Goal: Task Accomplishment & Management: Manage account settings

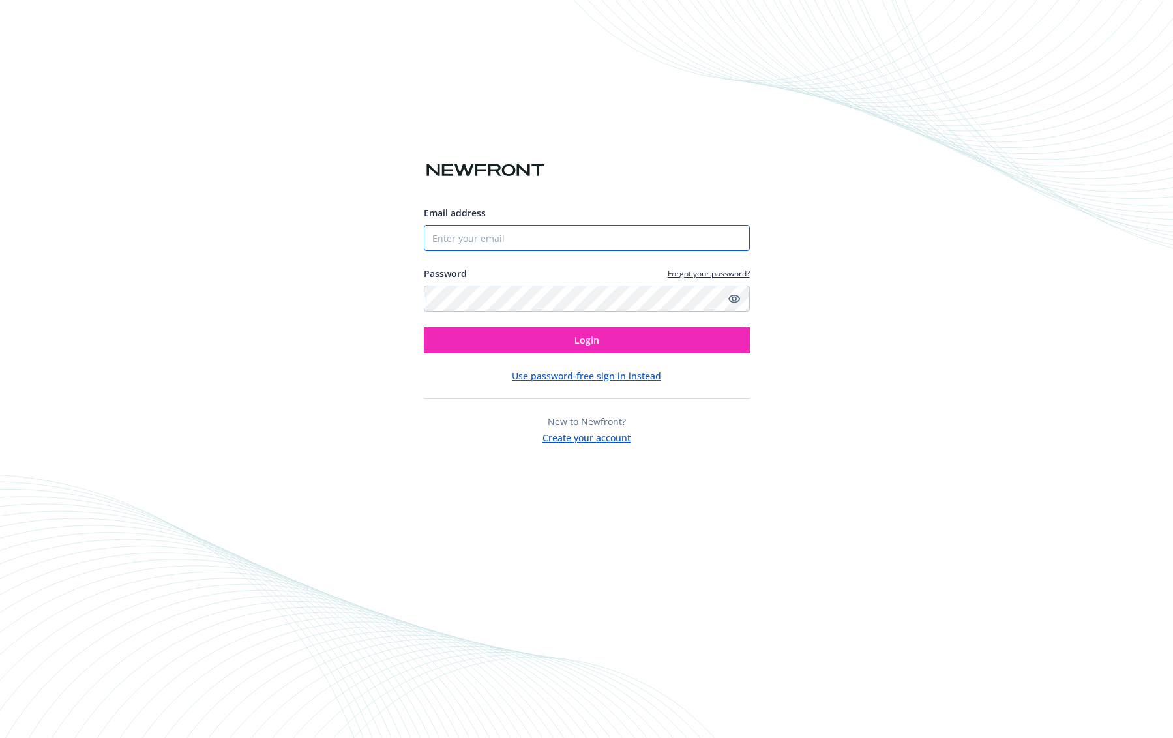
type input "[PERSON_NAME][EMAIL_ADDRESS][PERSON_NAME][DOMAIN_NAME]"
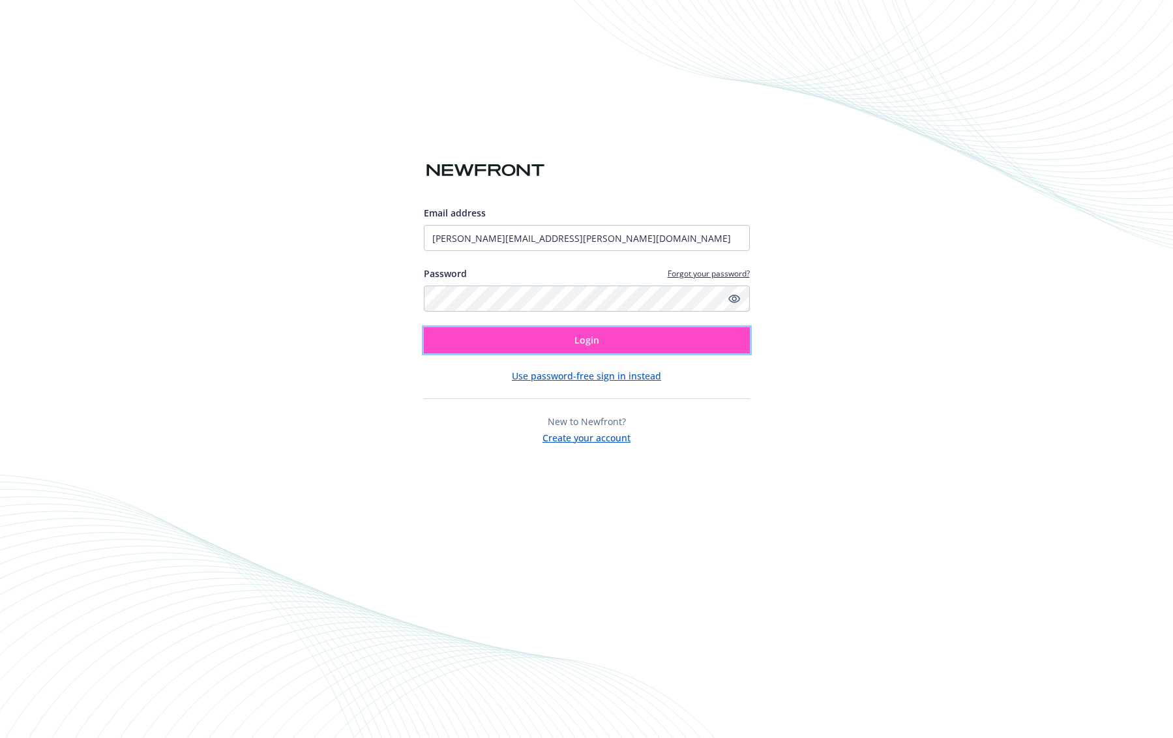
click at [594, 345] on span "Login" at bounding box center [586, 340] width 25 height 12
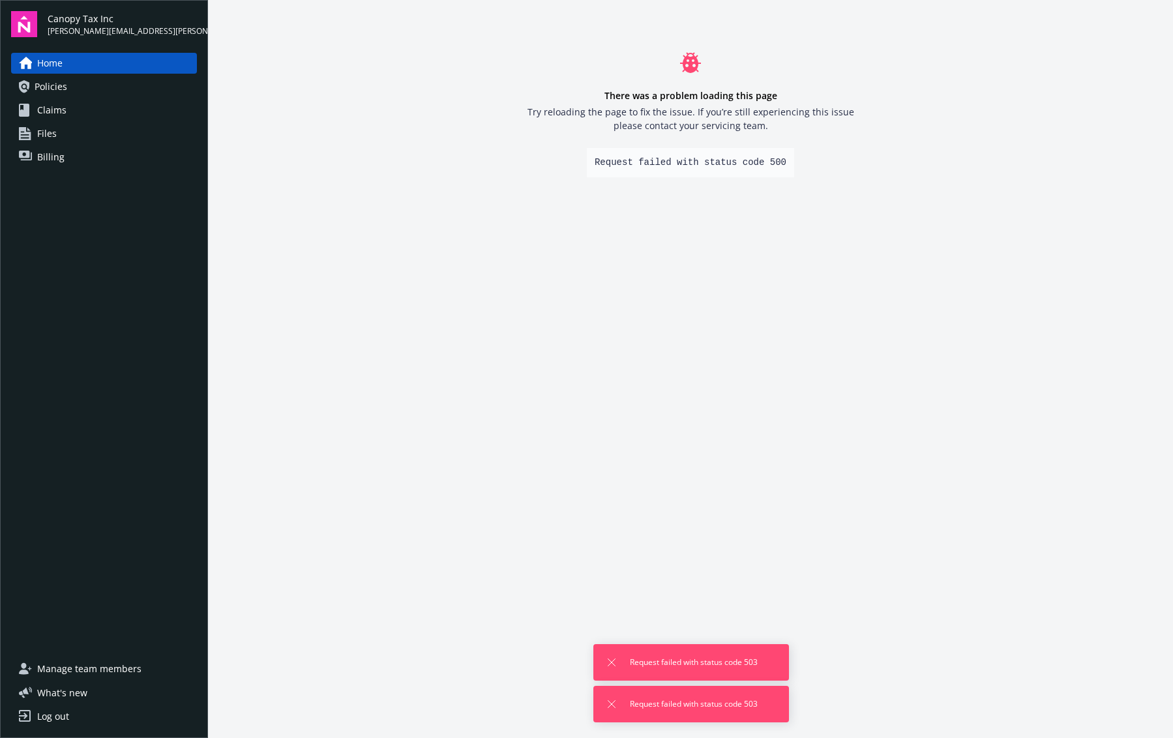
click at [73, 91] on link "Policies" at bounding box center [104, 86] width 186 height 21
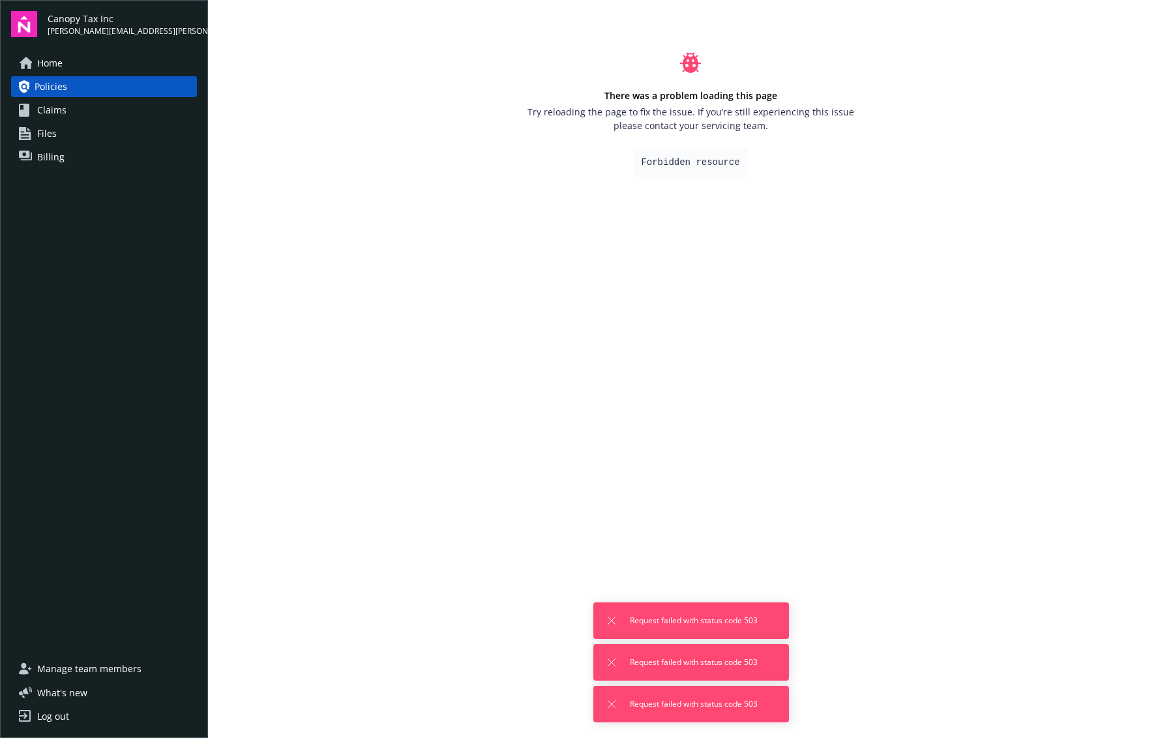
click at [53, 59] on span "Home" at bounding box center [49, 63] width 25 height 21
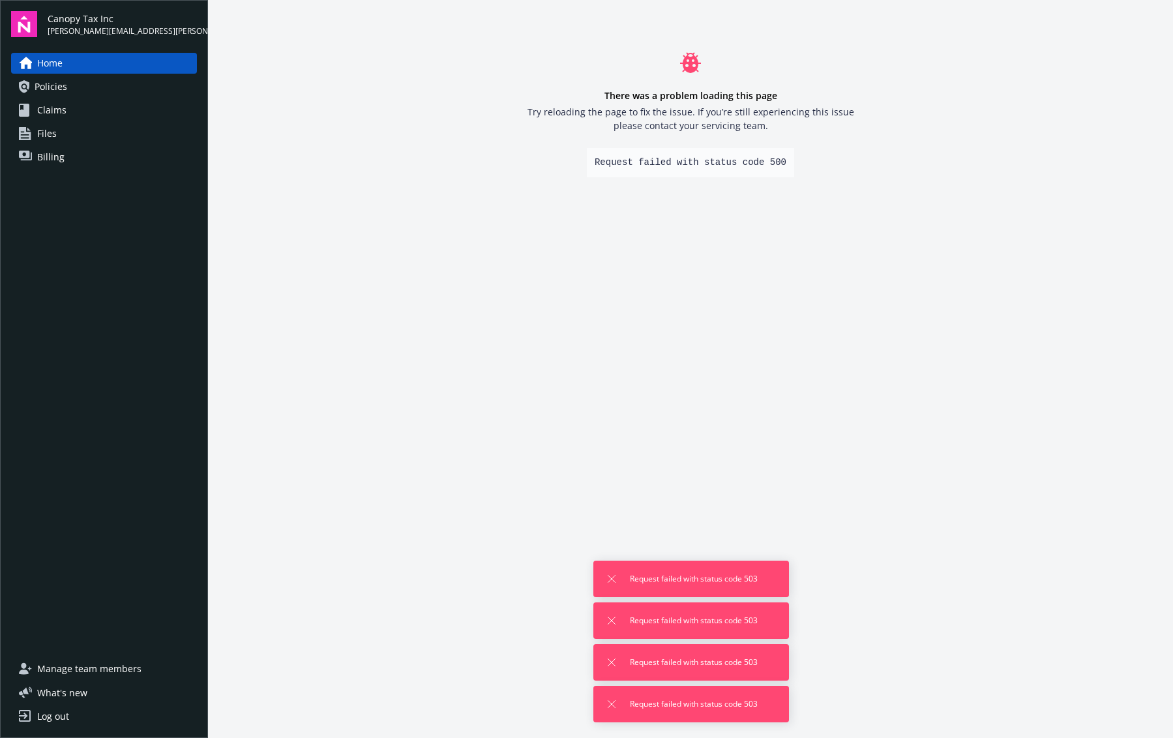
click at [54, 135] on span "Files" at bounding box center [47, 133] width 20 height 21
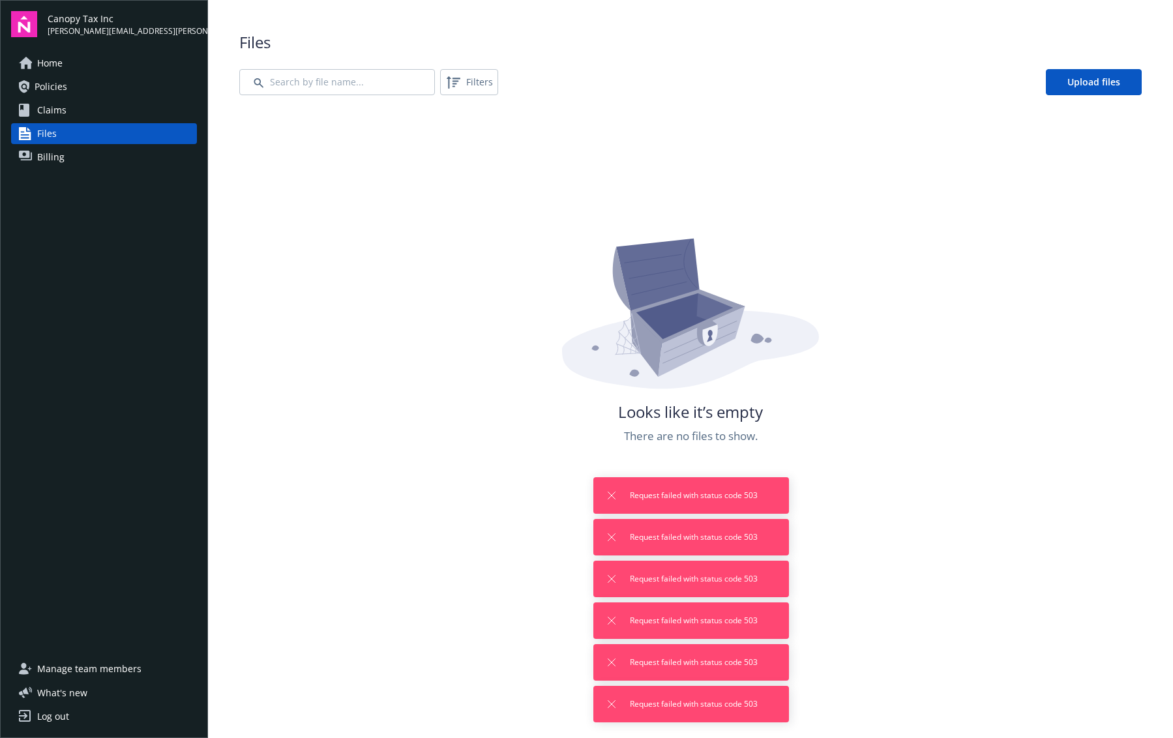
click at [45, 158] on span "Billing" at bounding box center [50, 157] width 27 height 21
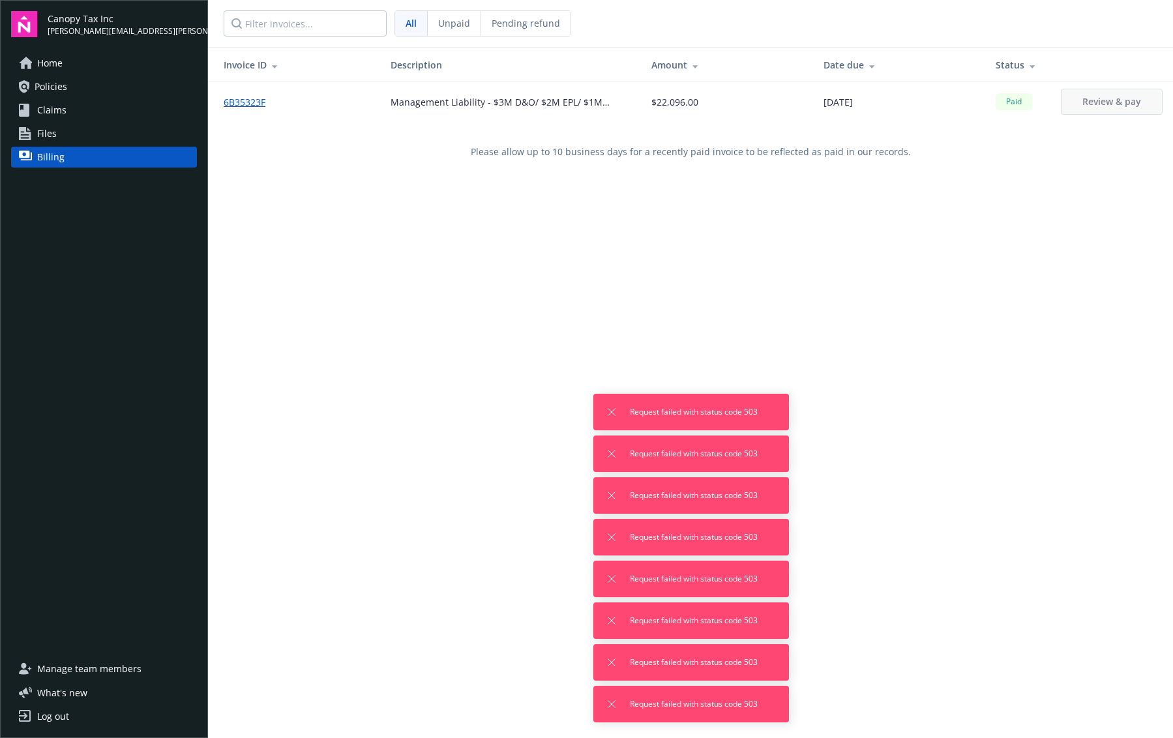
click at [853, 102] on span "01/14/2025" at bounding box center [837, 102] width 29 height 14
click at [35, 92] on span "Policies" at bounding box center [51, 86] width 33 height 21
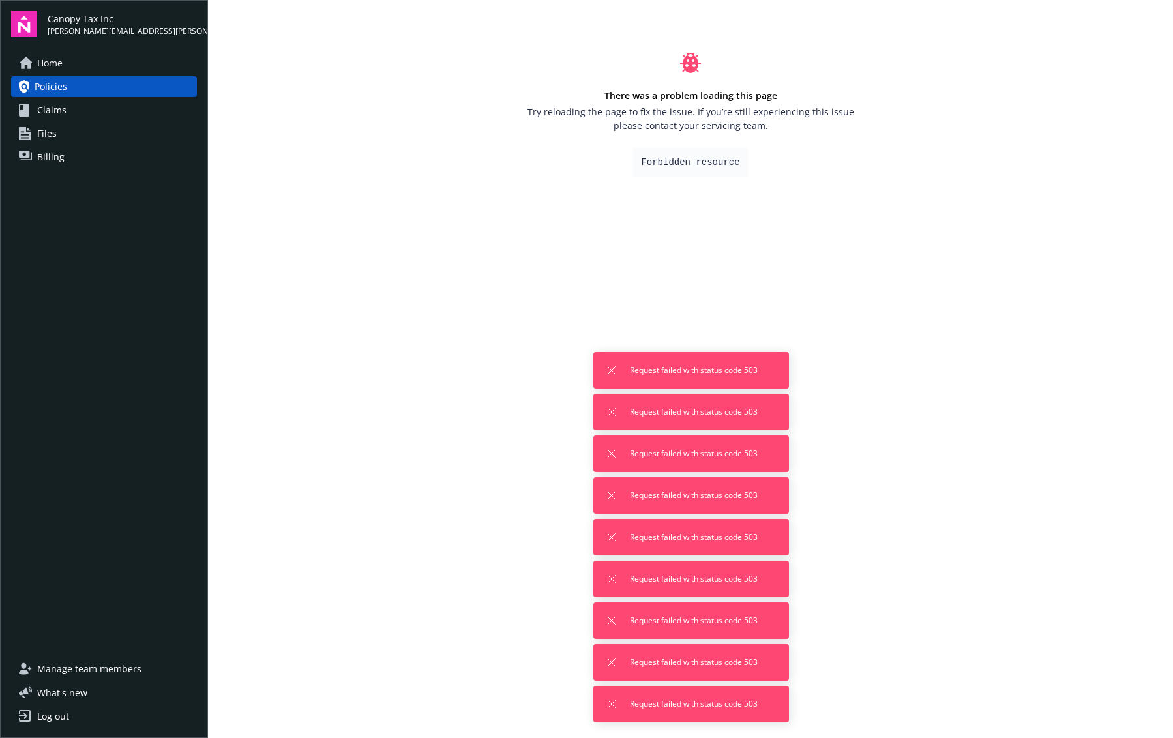
click at [40, 63] on span "Home" at bounding box center [49, 63] width 25 height 21
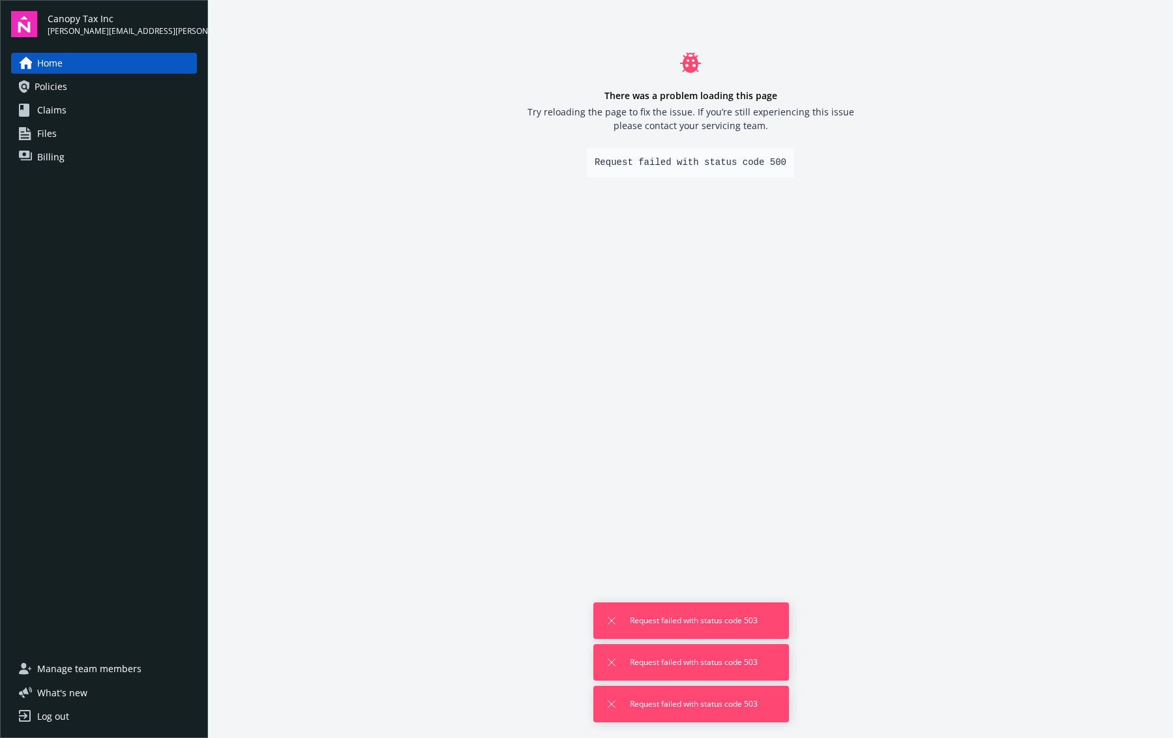
click at [59, 85] on span "Policies" at bounding box center [51, 86] width 33 height 21
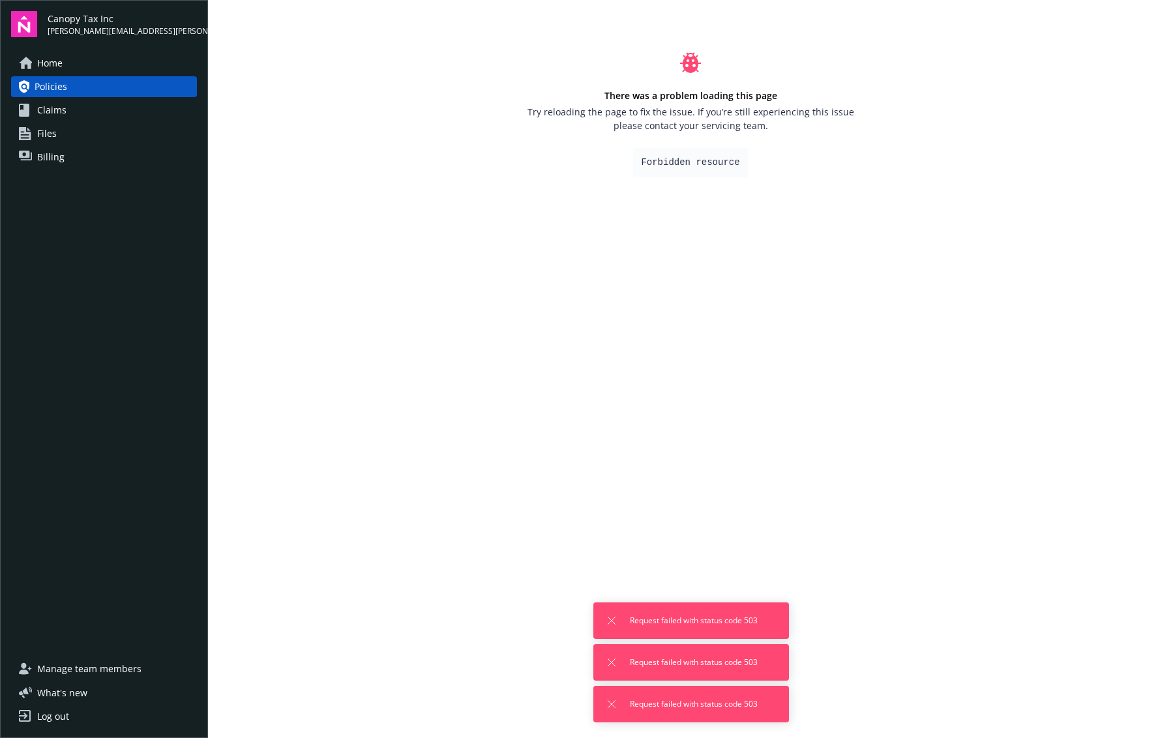
click at [83, 714] on link "Log out" at bounding box center [104, 716] width 186 height 21
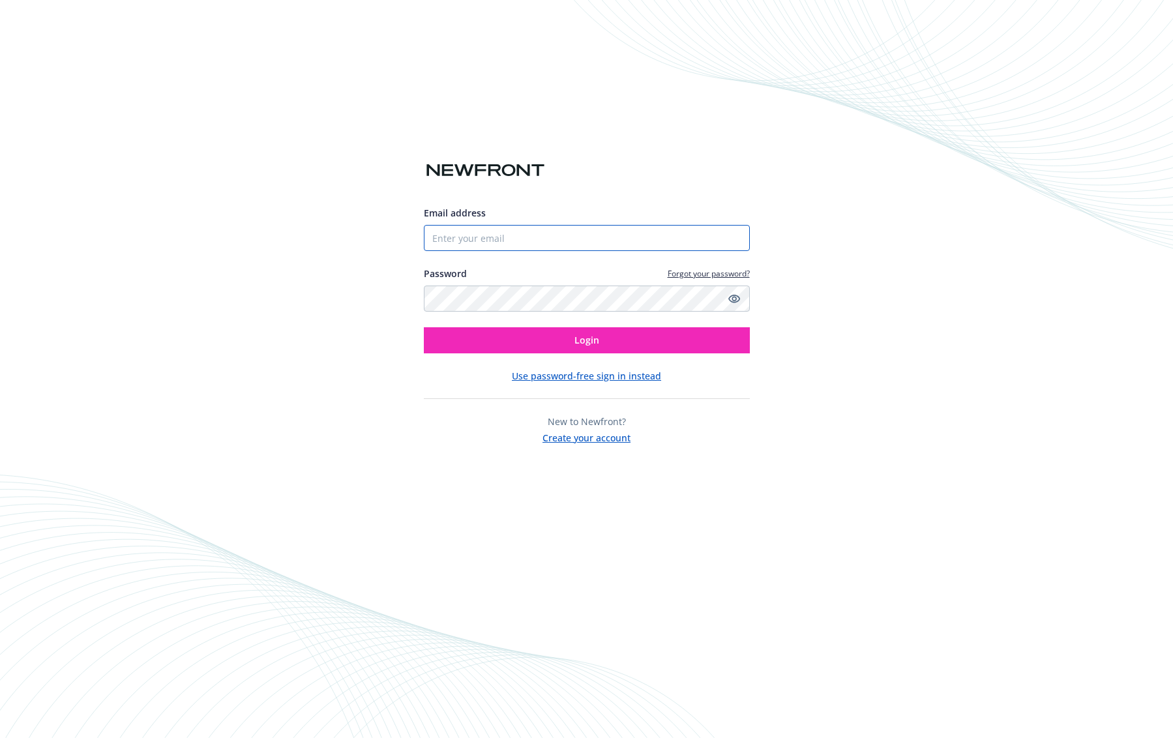
type input "[PERSON_NAME][EMAIL_ADDRESS][PERSON_NAME][DOMAIN_NAME]"
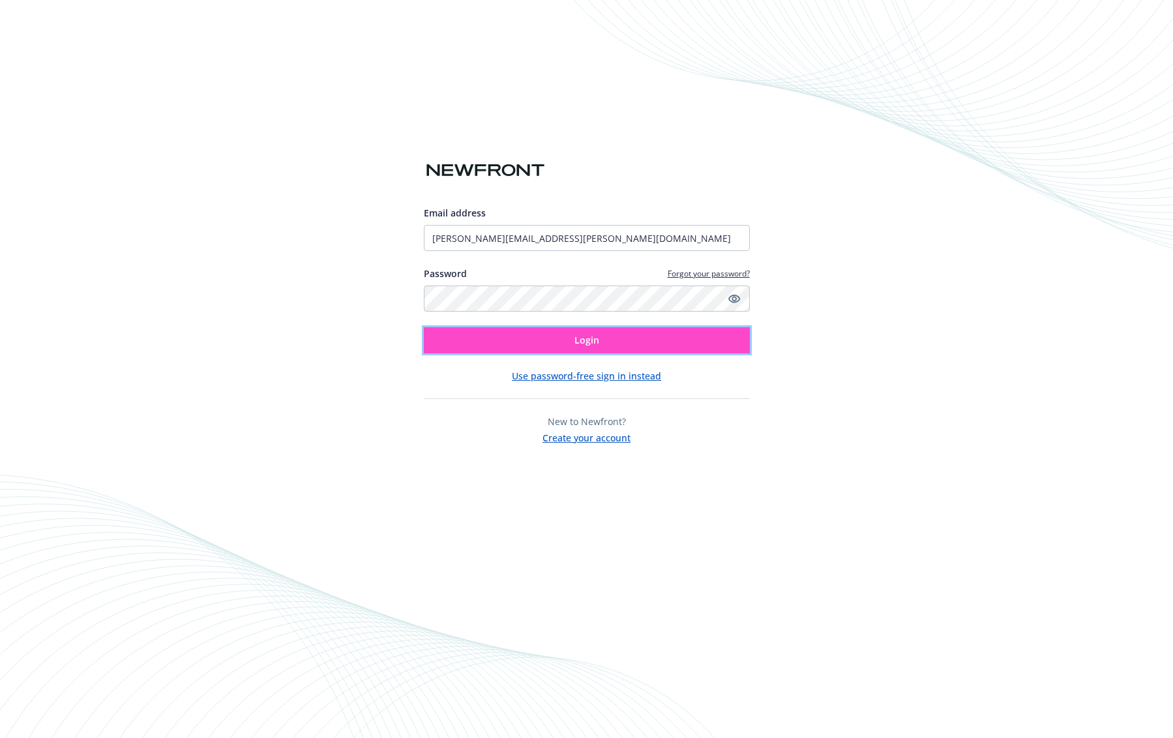
click at [660, 343] on button "Login" at bounding box center [587, 340] width 326 height 26
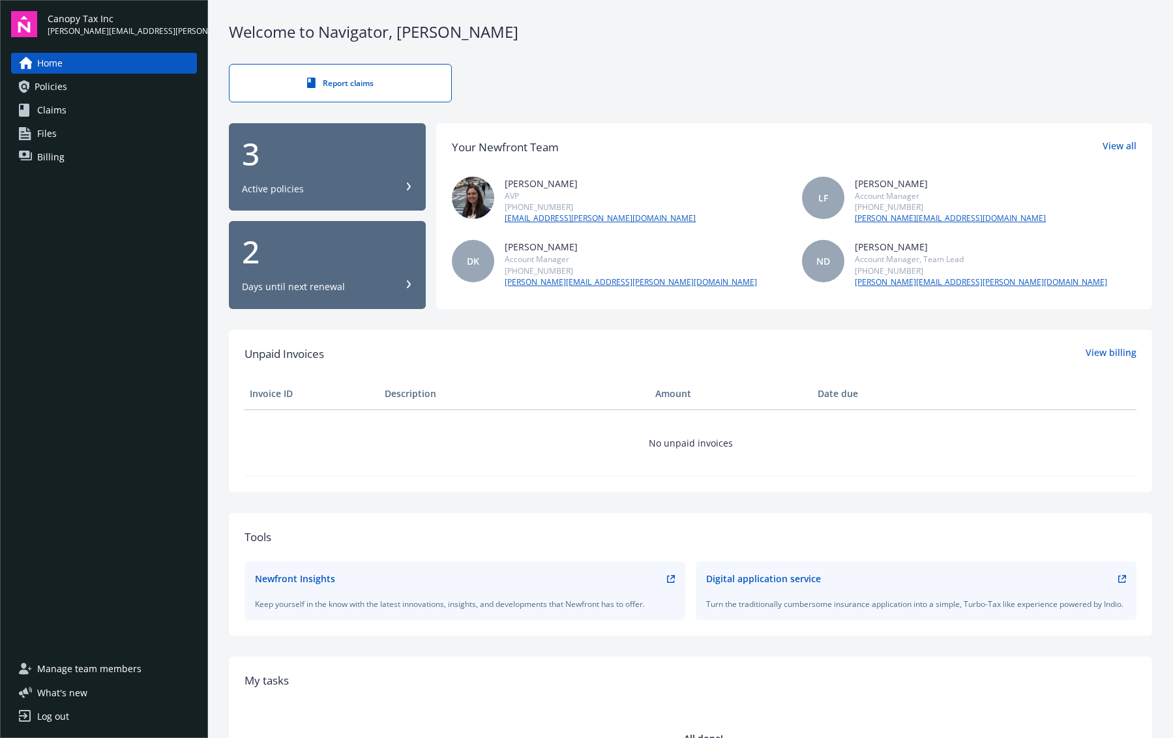
click at [332, 168] on div "3" at bounding box center [327, 153] width 171 height 31
click at [91, 670] on span "Manage team members" at bounding box center [89, 668] width 104 height 21
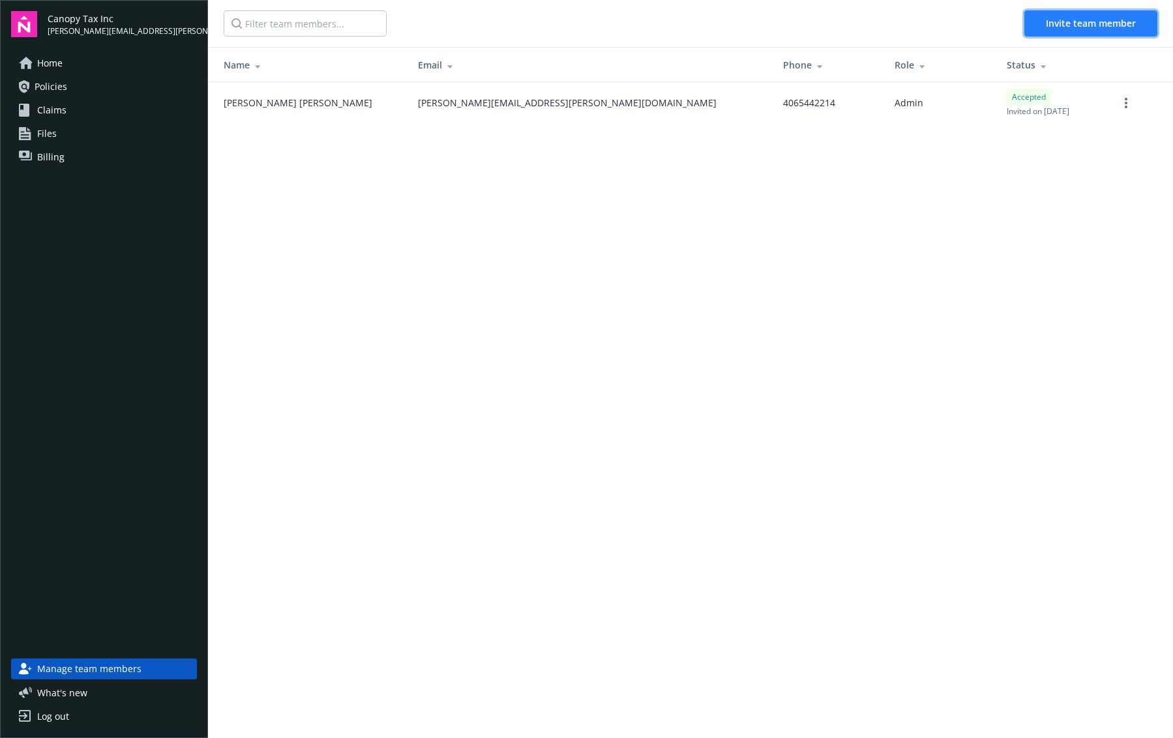
click at [1065, 25] on span "Invite team member" at bounding box center [1091, 23] width 90 height 12
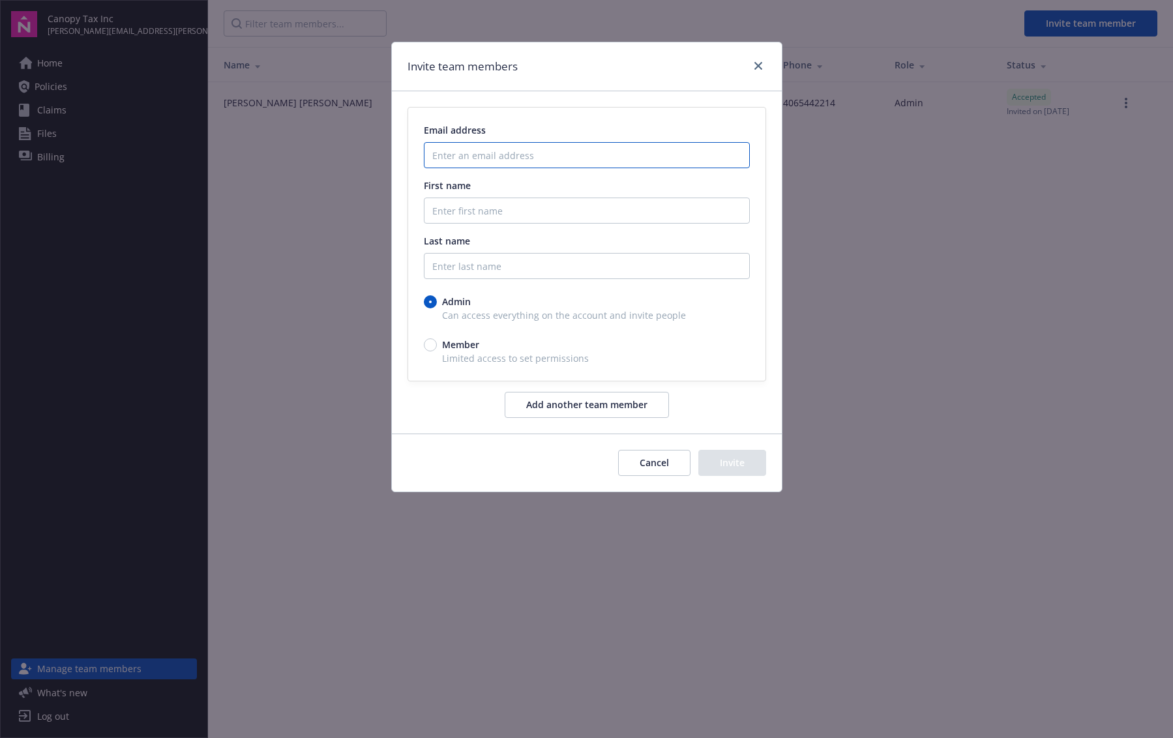
click at [587, 151] on input "Enter an email address" at bounding box center [587, 155] width 326 height 26
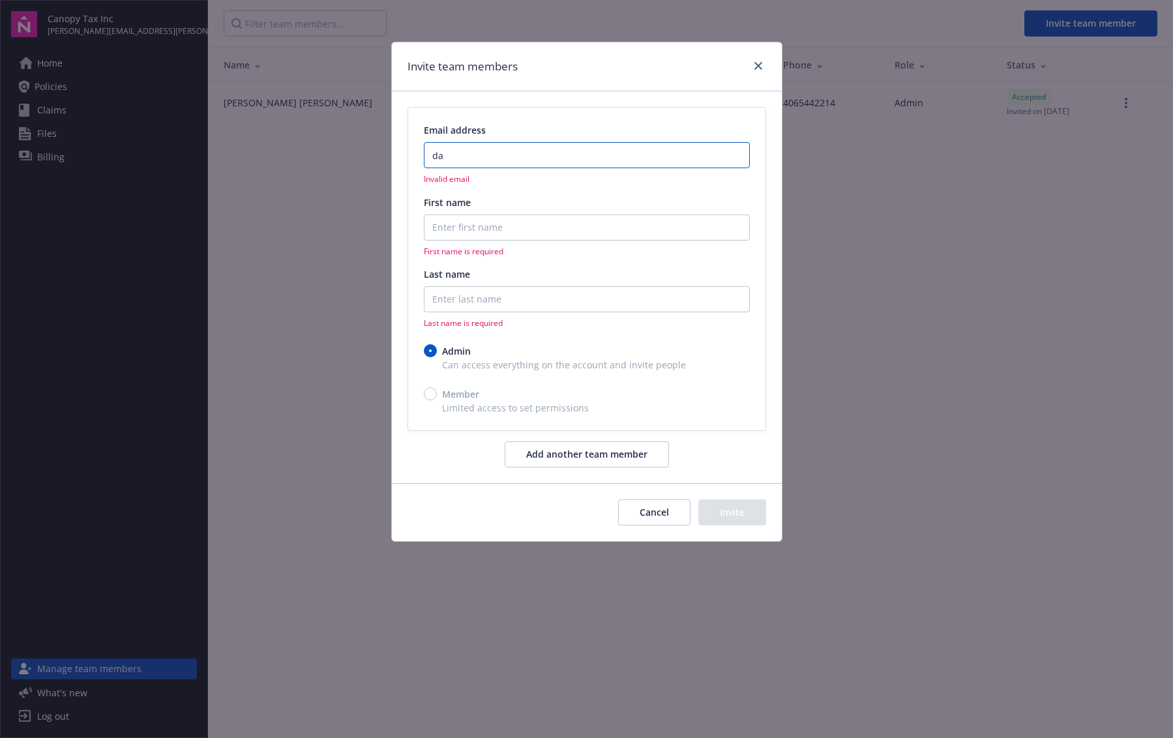
type input "danae.rowan@getcanopy.com"
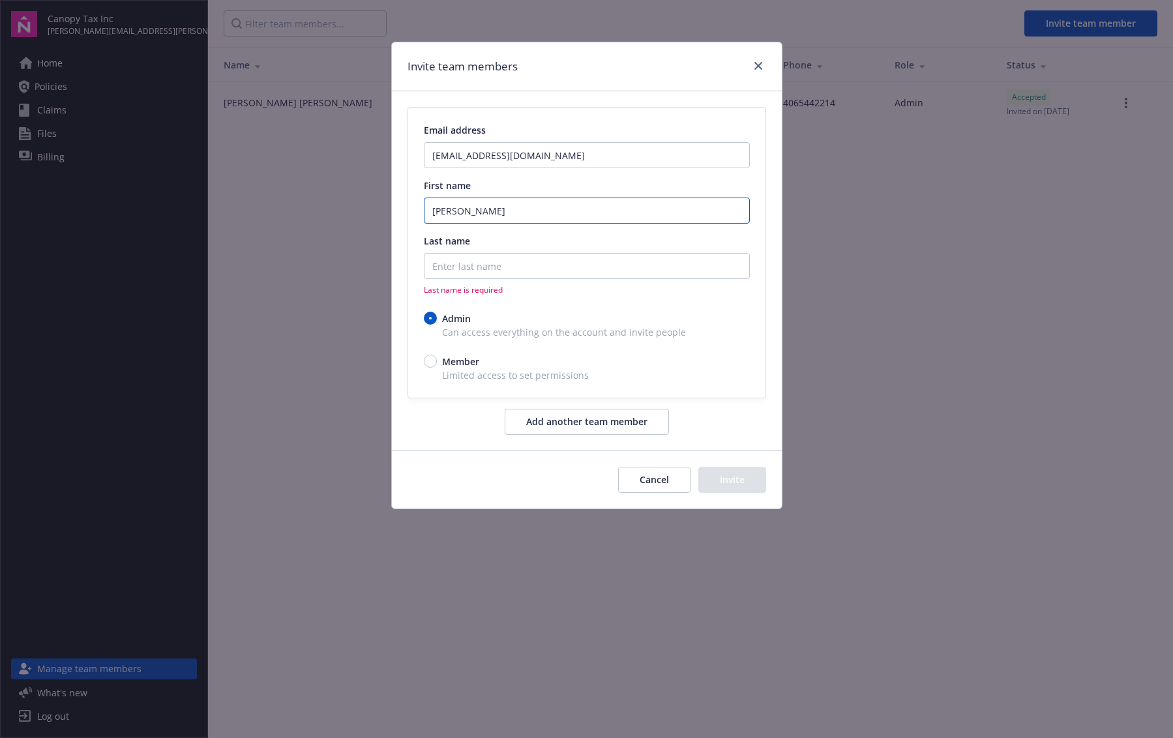
type input "Danae"
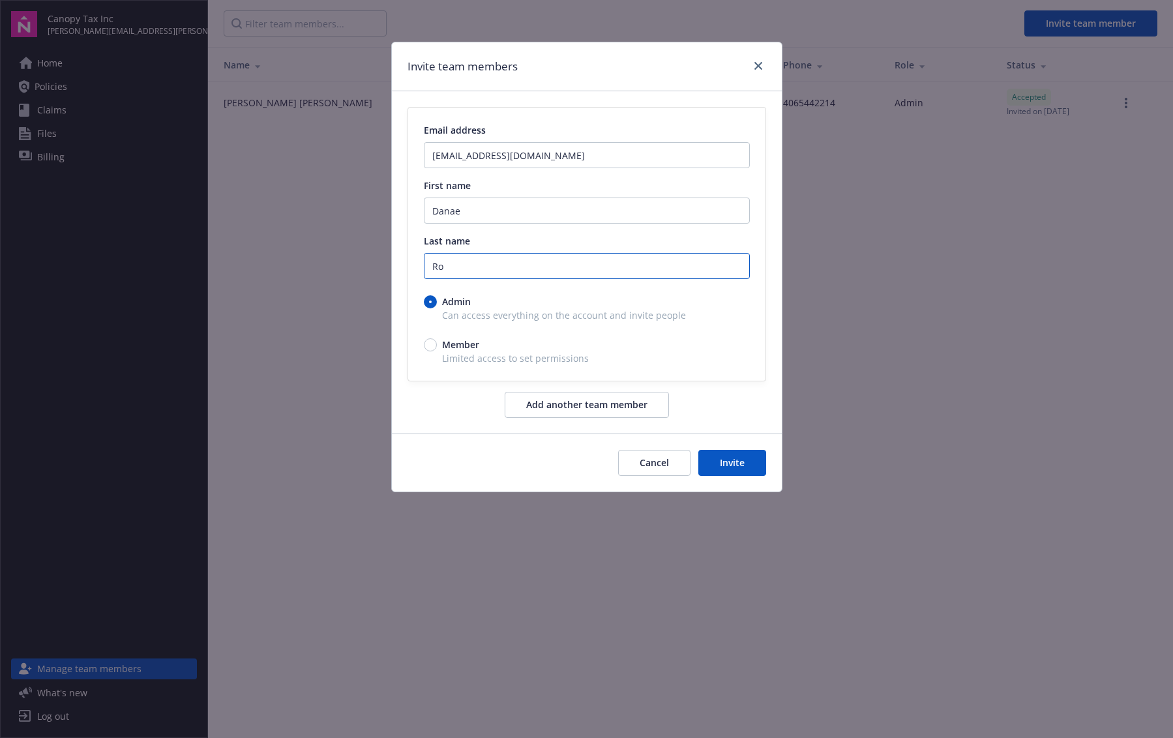
type input "Rowan"
click at [744, 456] on button "Invite" at bounding box center [732, 463] width 68 height 26
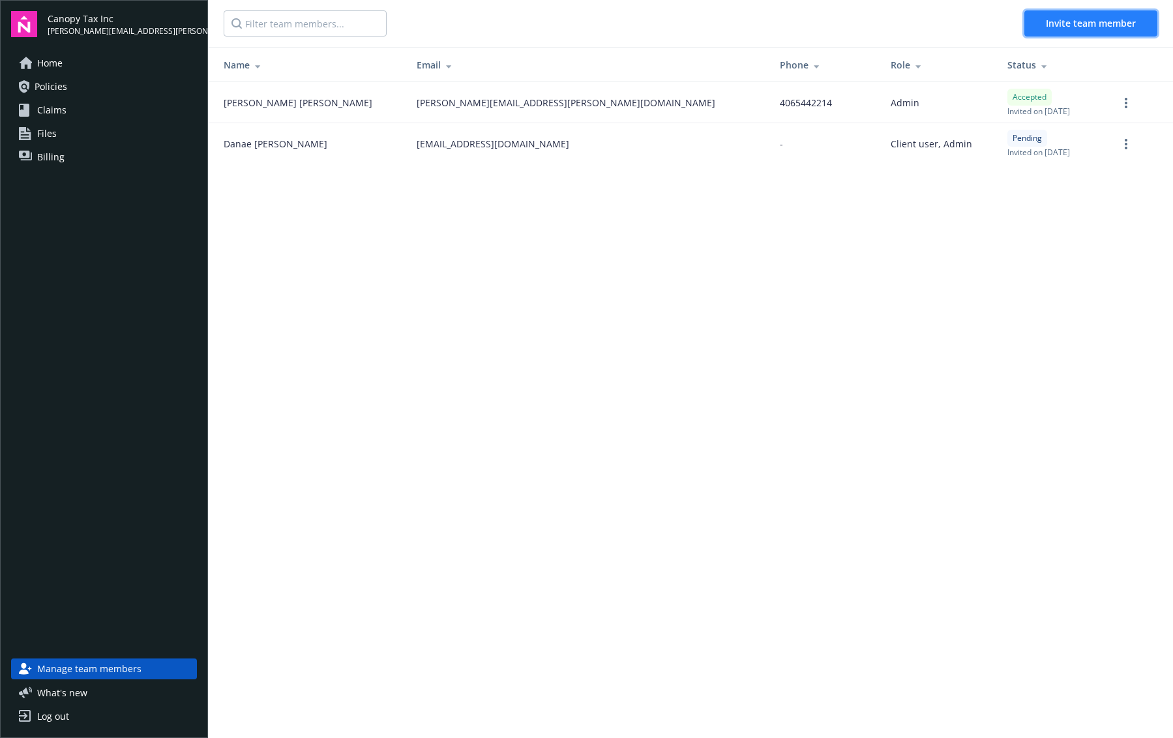
click at [1079, 23] on span "Invite team member" at bounding box center [1091, 23] width 90 height 12
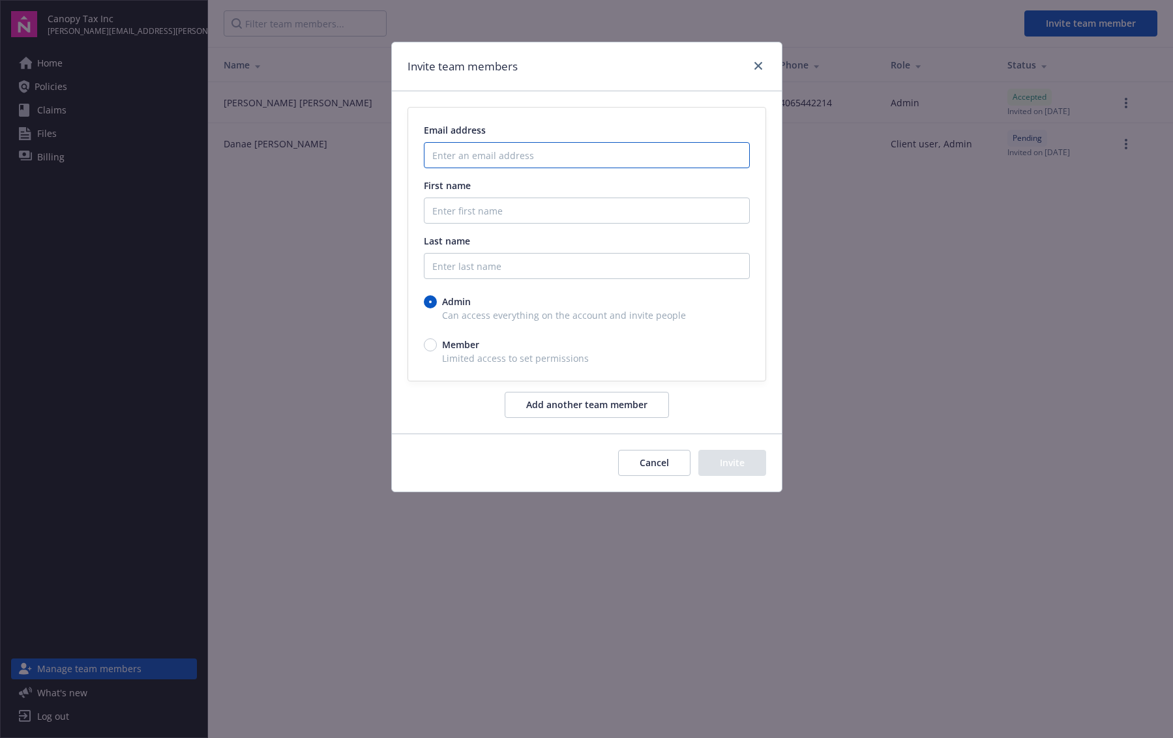
click at [566, 155] on input "Enter an email address" at bounding box center [587, 155] width 326 height 26
type input "accounting@canopytax.com"
type input "Alison Fuller"
type input "Canopy Tax Inc"
click at [540, 212] on input "Alison Fuller" at bounding box center [587, 211] width 326 height 26
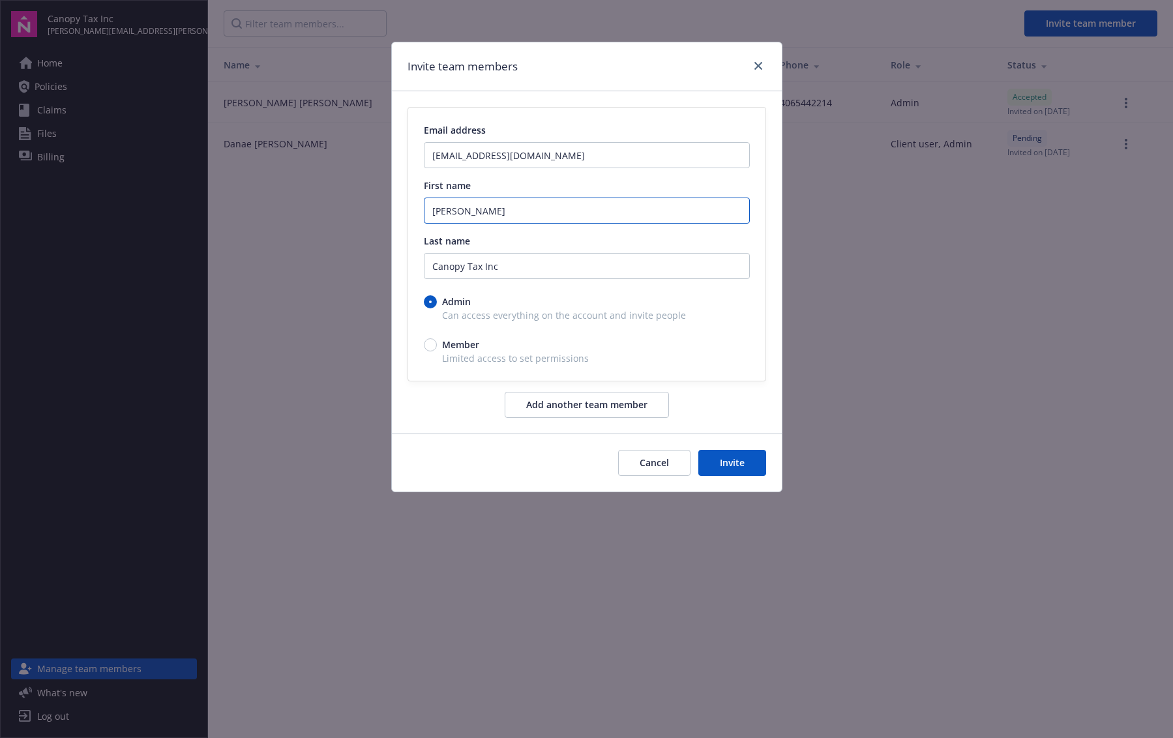
click at [540, 212] on input "Alison Fuller" at bounding box center [587, 211] width 326 height 26
type input "Accounting"
type input "Canopy"
click at [650, 361] on span "Limited access to set permissions" at bounding box center [587, 358] width 326 height 14
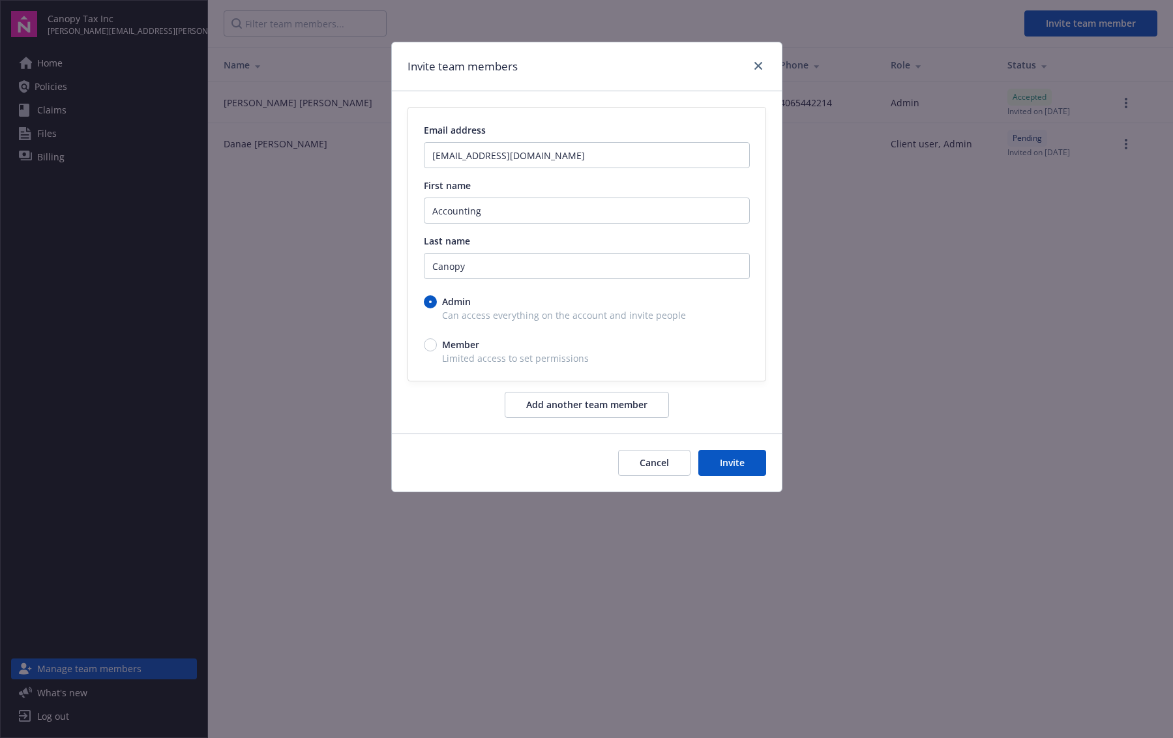
click at [729, 470] on button "Invite" at bounding box center [732, 463] width 68 height 26
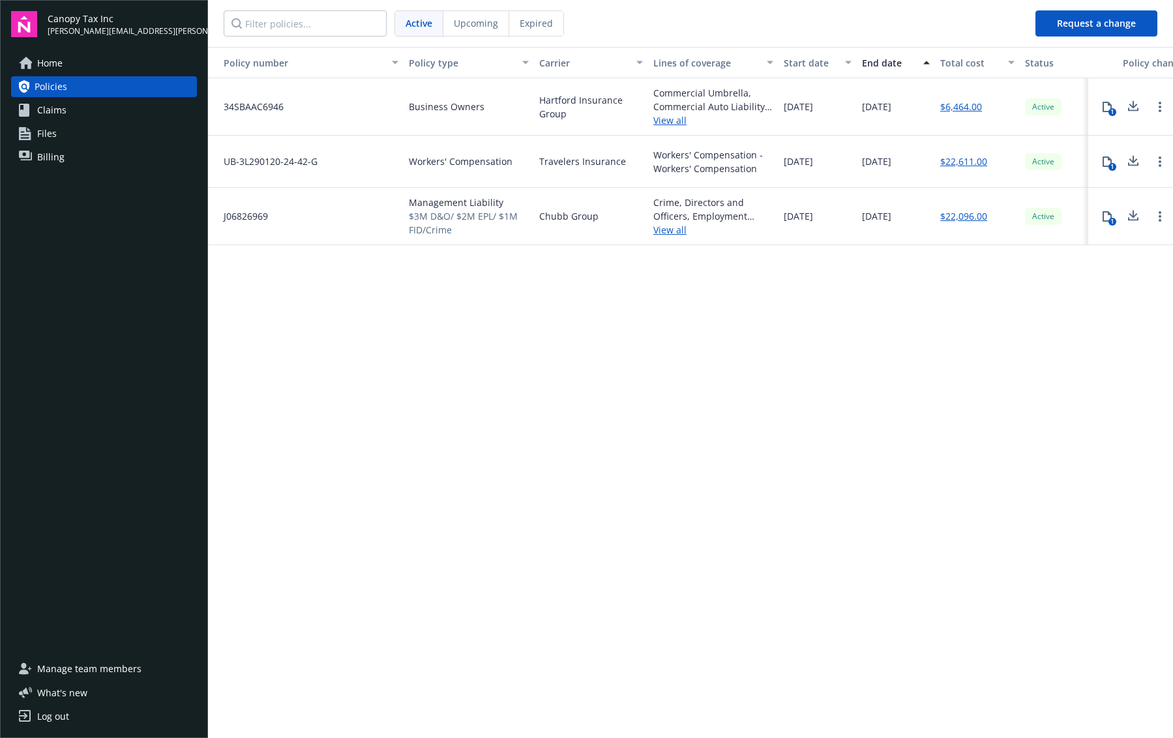
click at [79, 156] on link "Billing" at bounding box center [104, 157] width 186 height 21
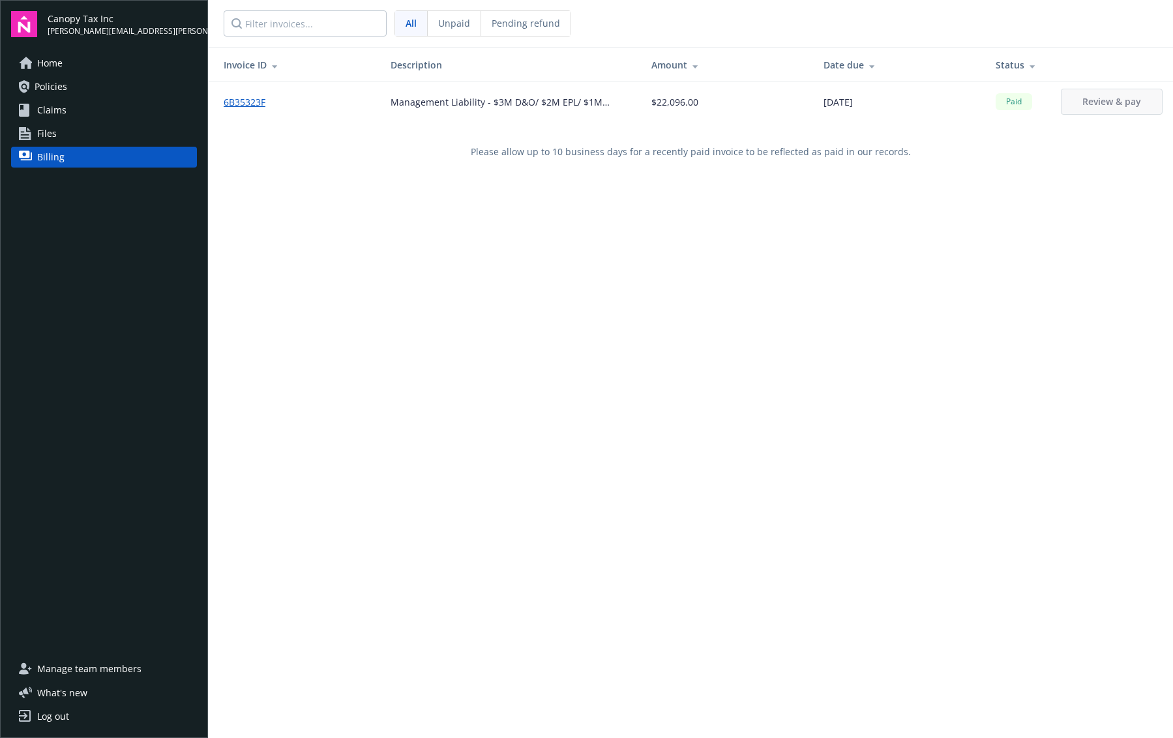
click at [87, 67] on link "Home" at bounding box center [104, 63] width 186 height 21
